Goal: Find specific page/section: Find specific page/section

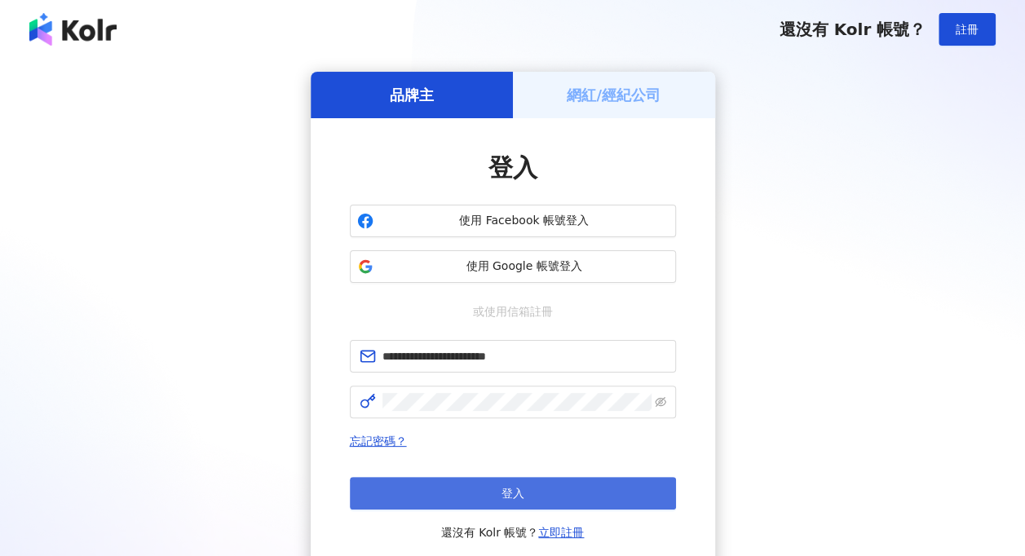
click at [570, 487] on button "登入" at bounding box center [513, 493] width 326 height 33
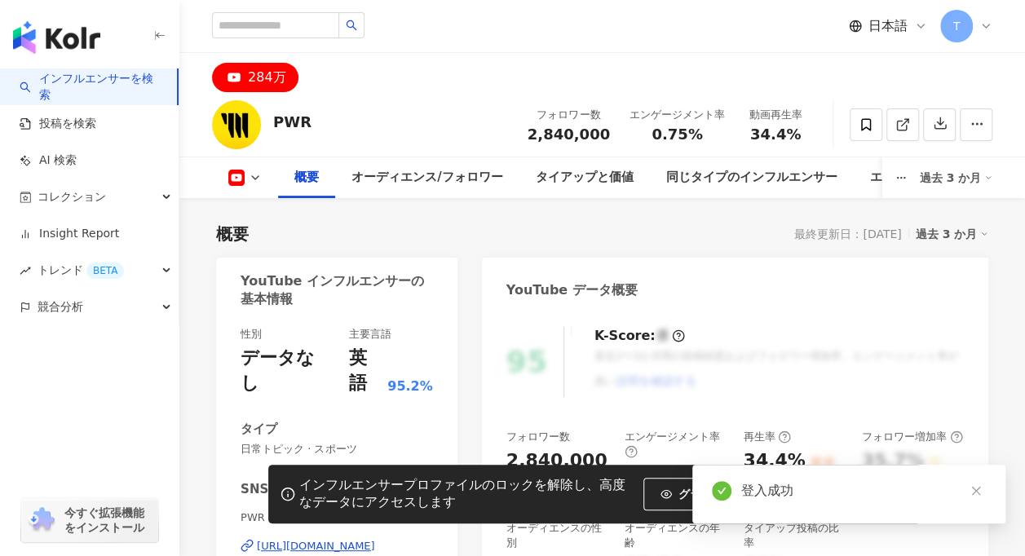
click at [646, 223] on div "概要 最終更新日：[DATE] 過去 3 か月" at bounding box center [602, 234] width 772 height 23
